Goal: Obtain resource: Download file/media

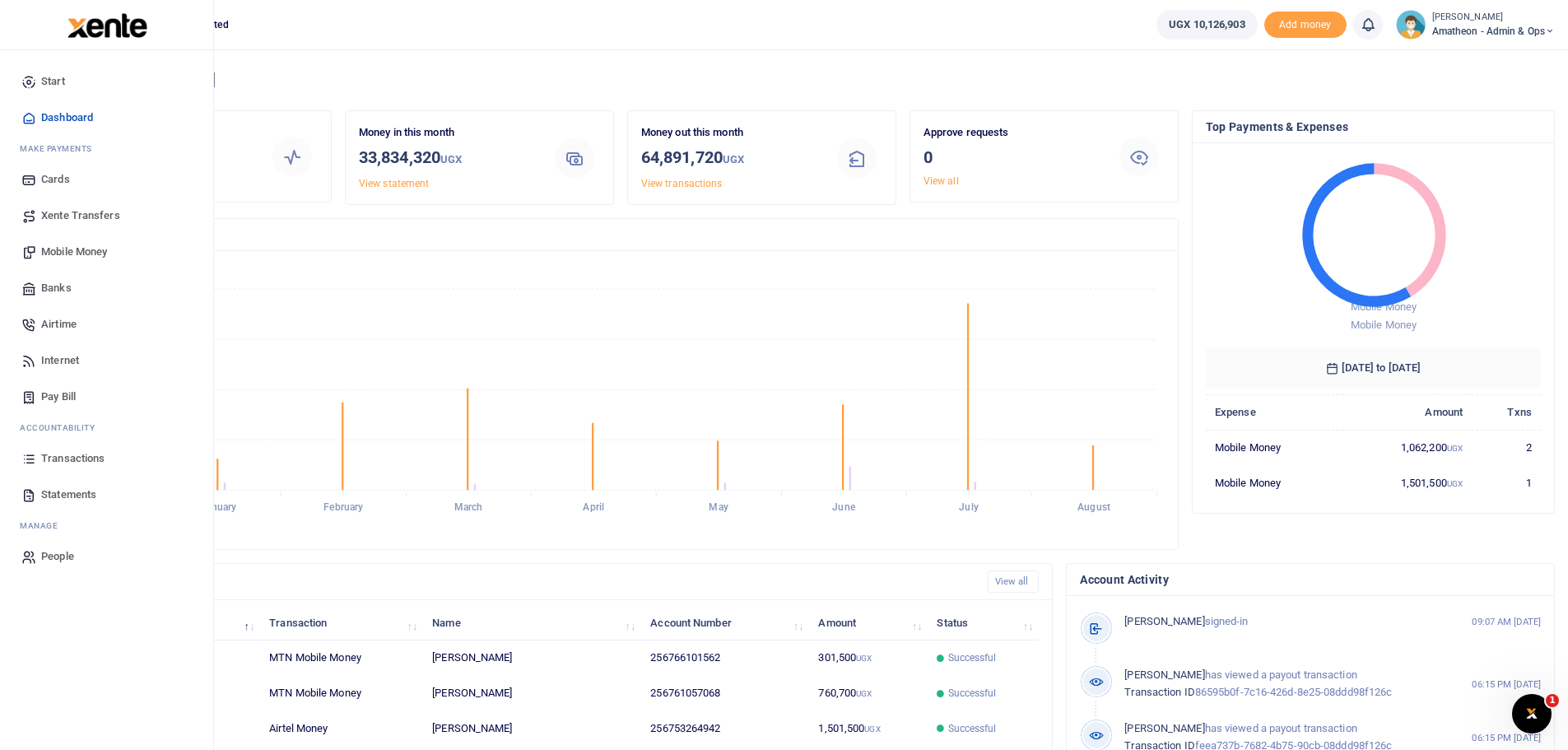
click at [60, 493] on span "Statements" at bounding box center [68, 494] width 55 height 17
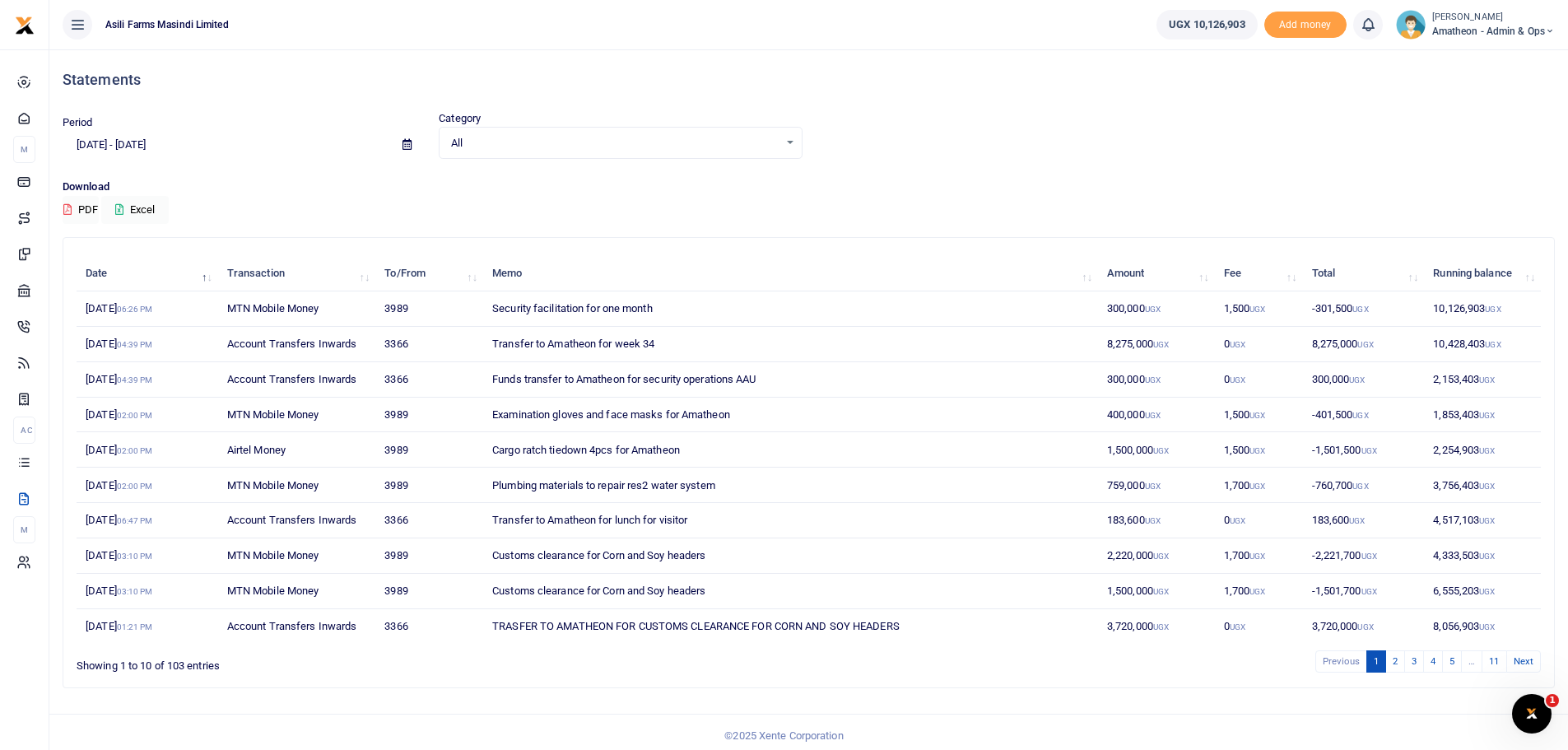
click at [404, 141] on icon at bounding box center [407, 144] width 9 height 11
click at [96, 301] on li "Last Month" at bounding box center [121, 305] width 115 height 26
type input "[DATE] - [DATE]"
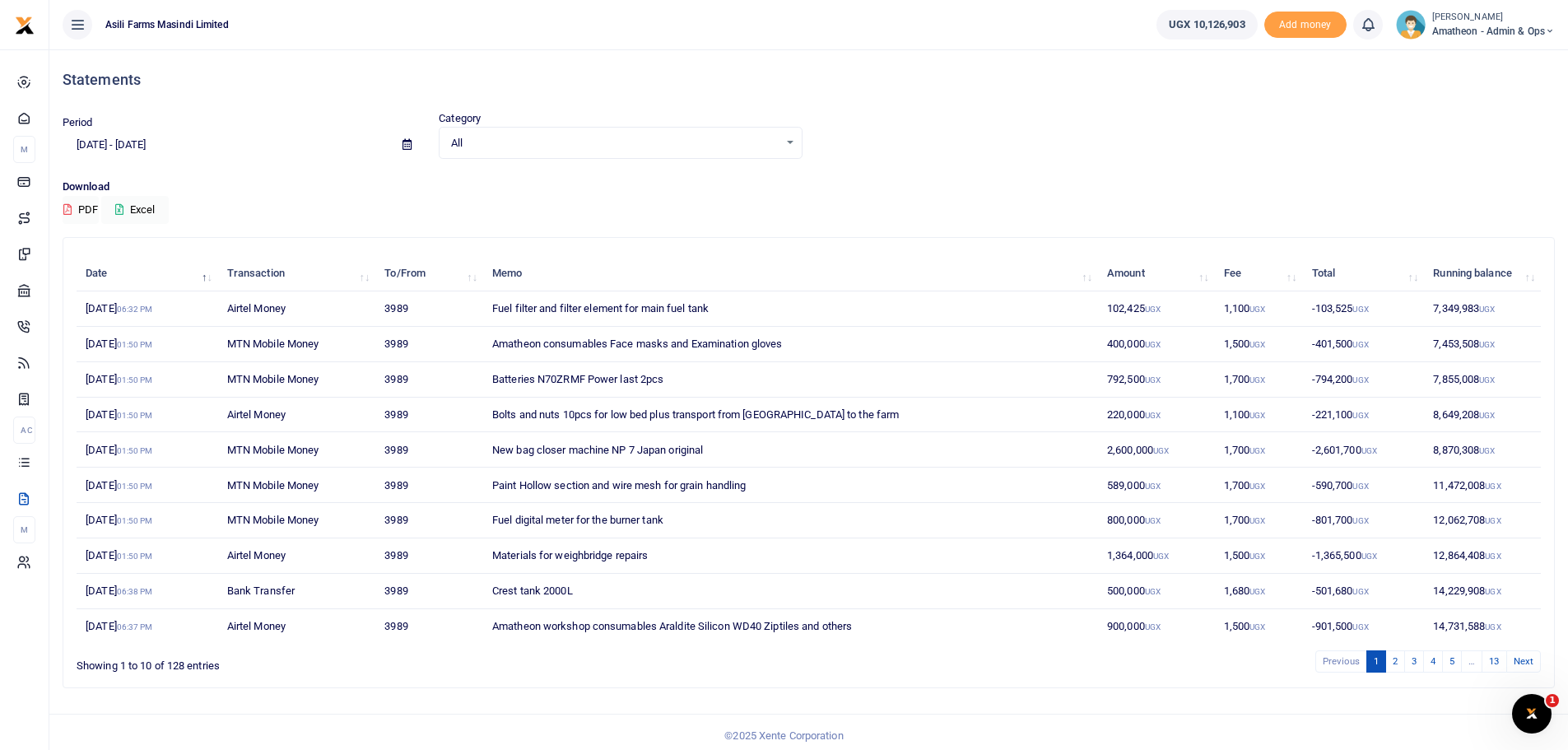
scroll to position [7, 0]
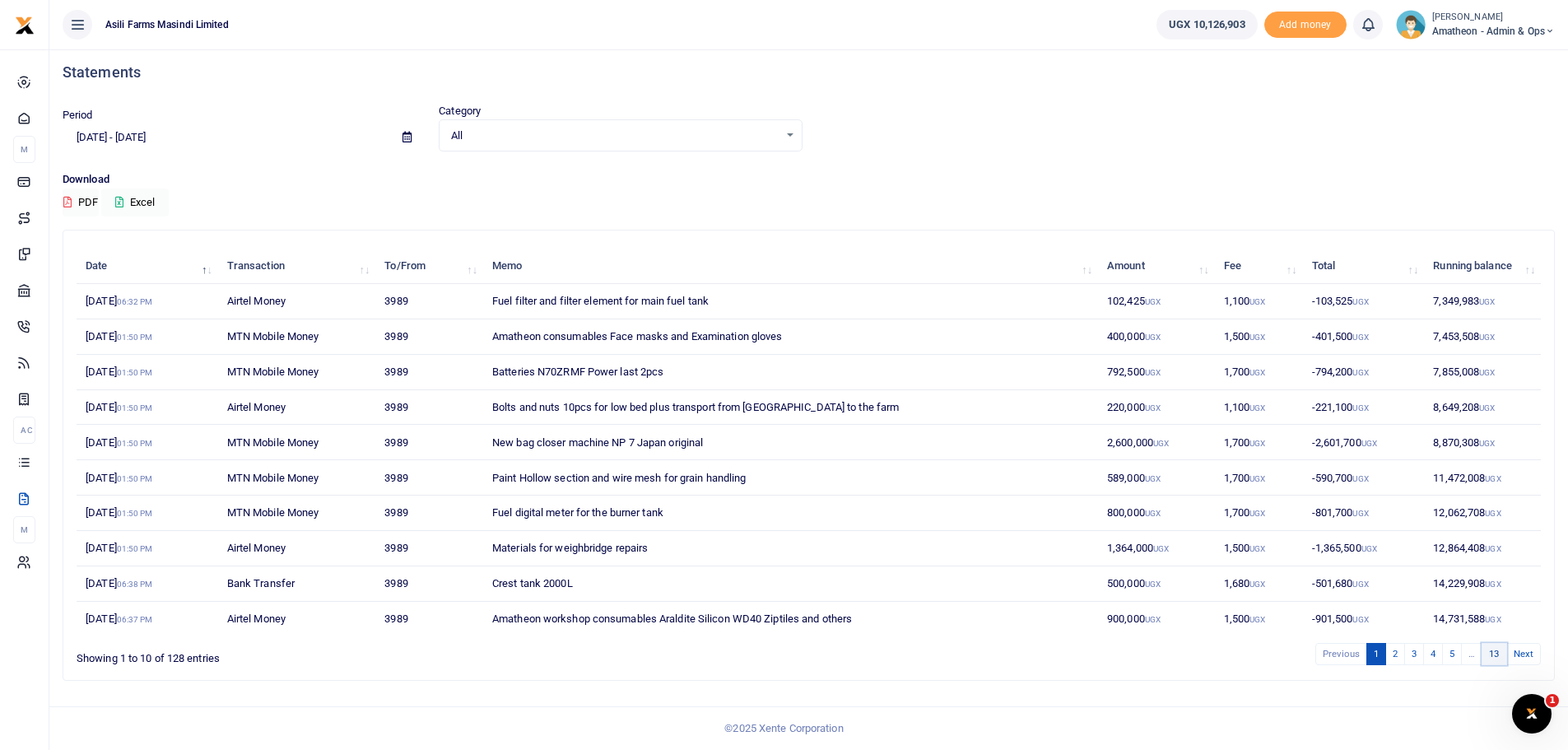
click at [1495, 652] on link "13" at bounding box center [1494, 653] width 25 height 22
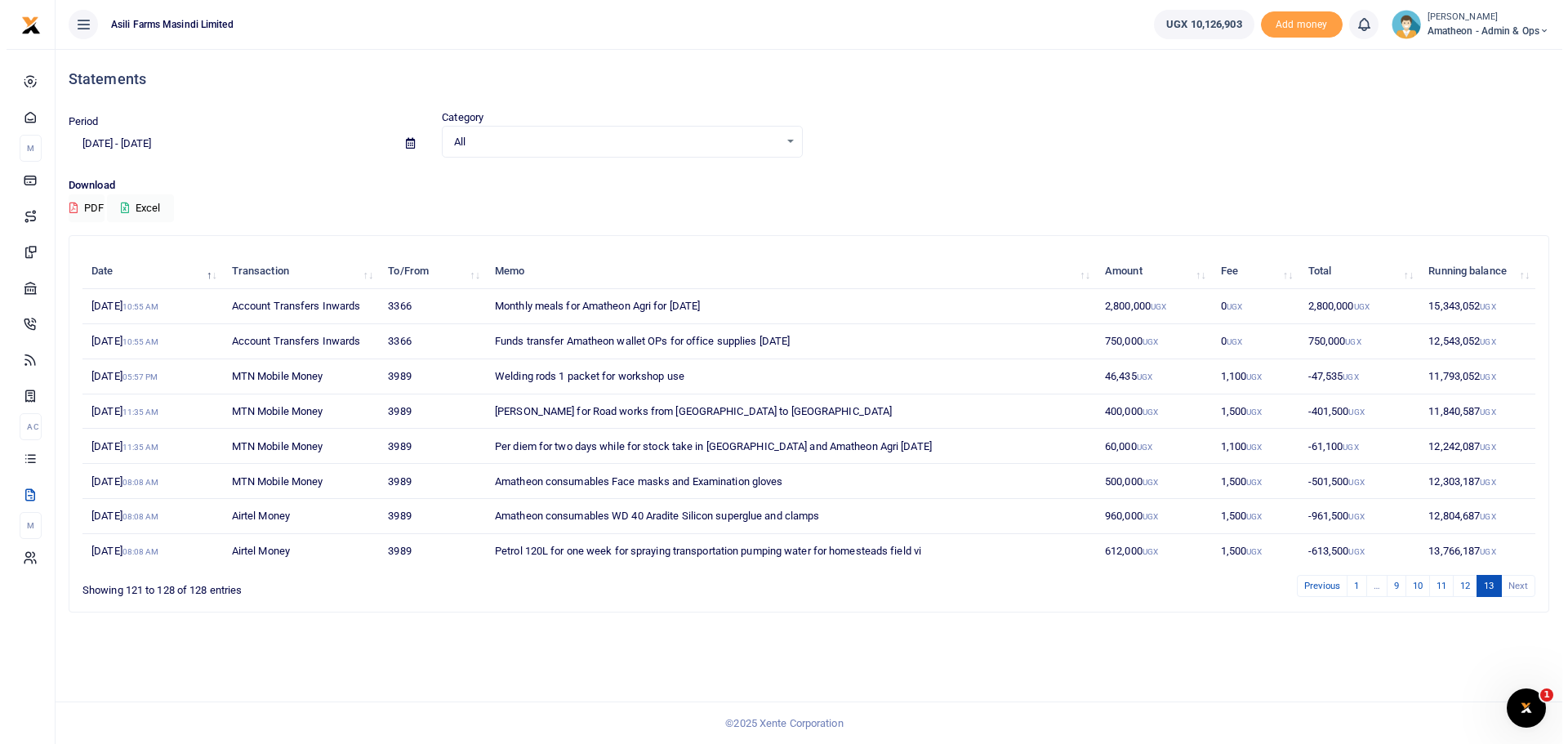
scroll to position [0, 0]
click at [146, 205] on button "Excel" at bounding box center [134, 208] width 67 height 28
